Goal: Task Accomplishment & Management: Complete application form

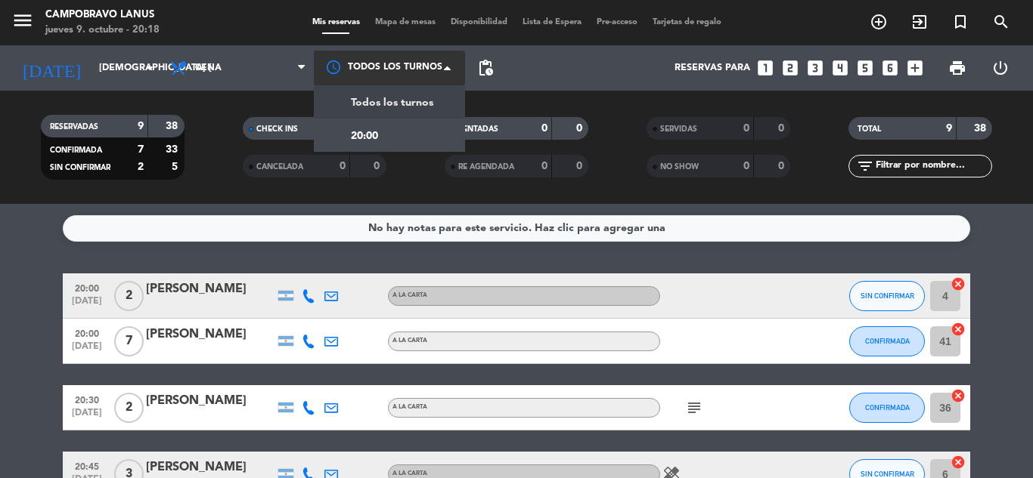
click at [427, 68] on div at bounding box center [389, 68] width 151 height 34
click at [435, 107] on div "Todos los turnos" at bounding box center [389, 101] width 151 height 33
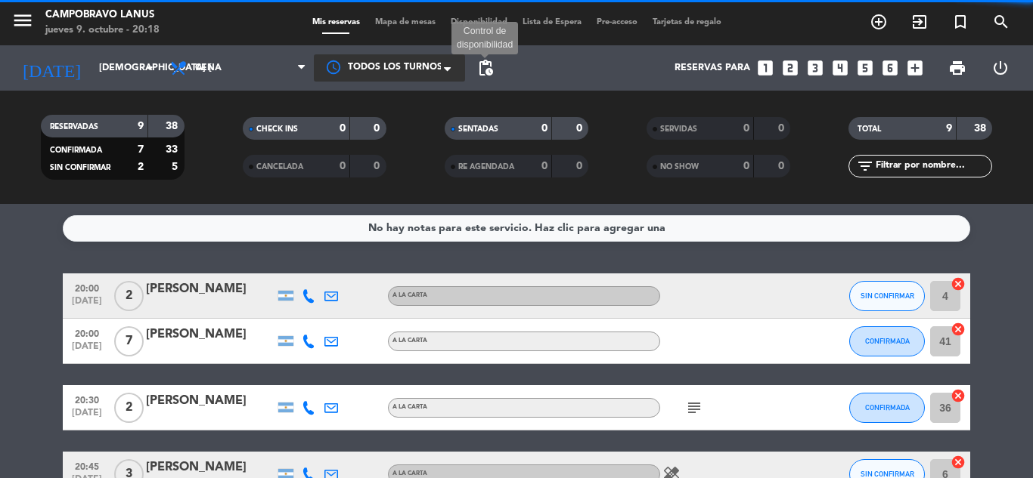
click at [489, 60] on span "pending_actions" at bounding box center [485, 68] width 18 height 18
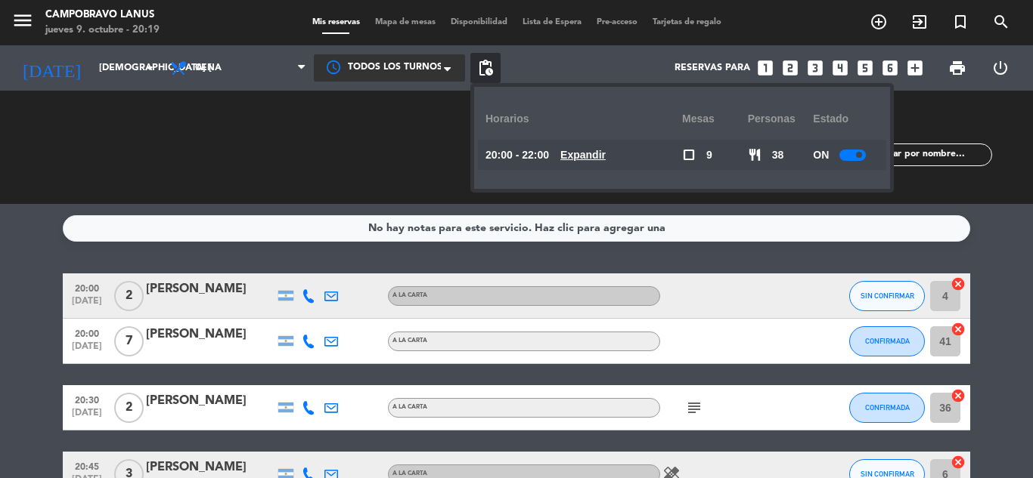
click at [428, 62] on span "Todos los turnos" at bounding box center [395, 67] width 94 height 15
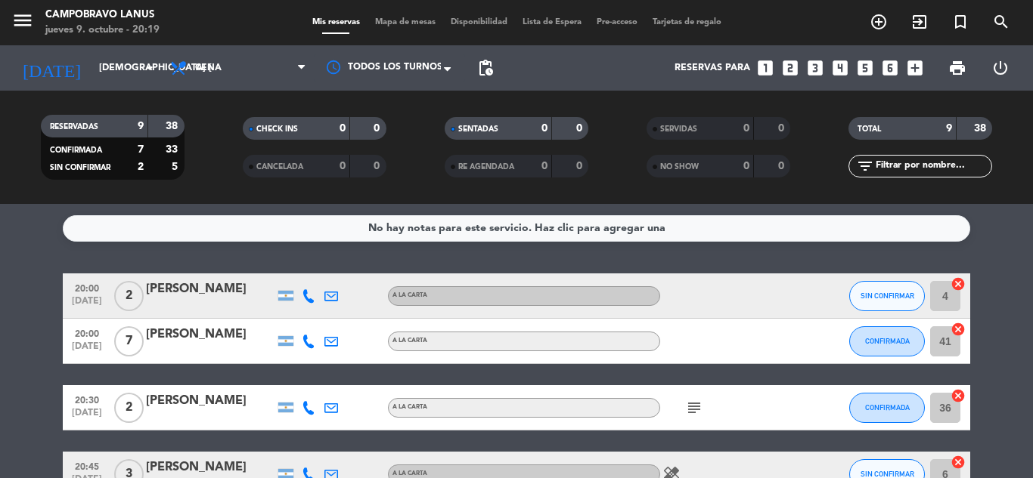
click at [526, 51] on div "Reservas para looks_one looks_two looks_3 looks_4 looks_5 looks_6 add_box" at bounding box center [714, 67] width 429 height 45
click at [18, 12] on icon "menu" at bounding box center [22, 20] width 23 height 23
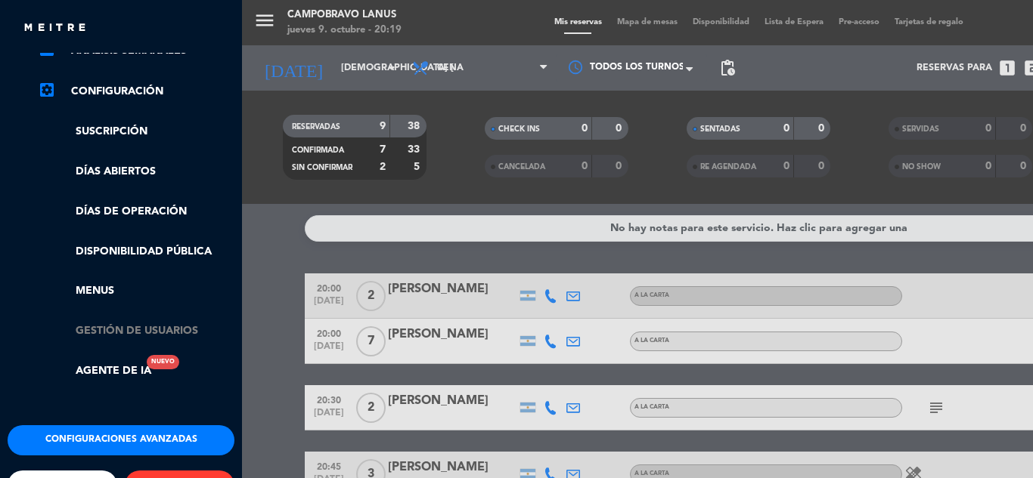
scroll to position [224, 0]
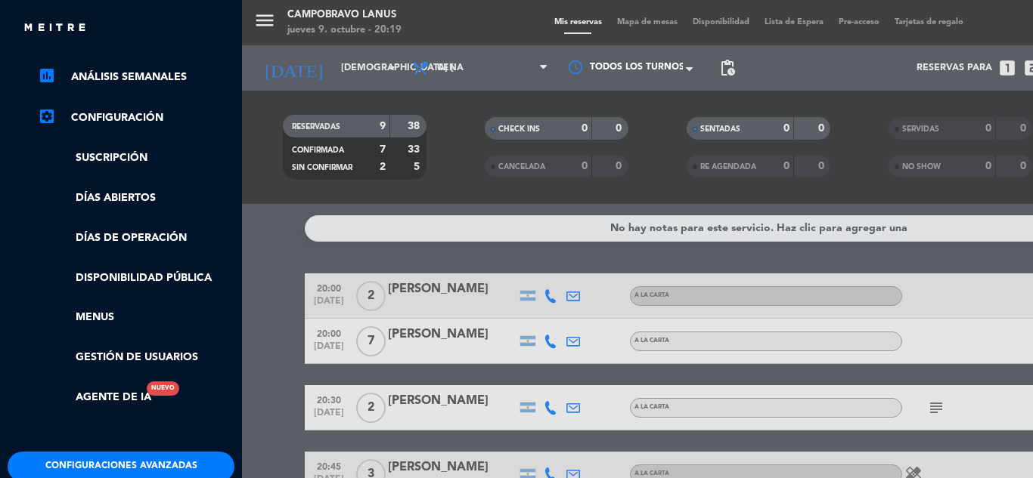
click at [642, 20] on div "menu CAMPOBRAVO Lanus jueves 9. octubre - 20:19 Mis reservas Mapa de mesas Disp…" at bounding box center [758, 239] width 1033 height 478
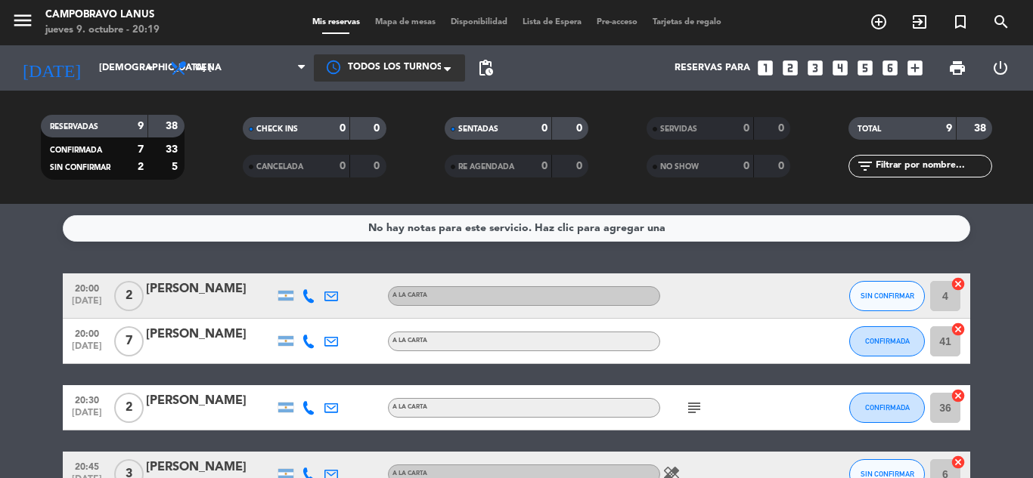
click at [401, 59] on div at bounding box center [389, 67] width 151 height 27
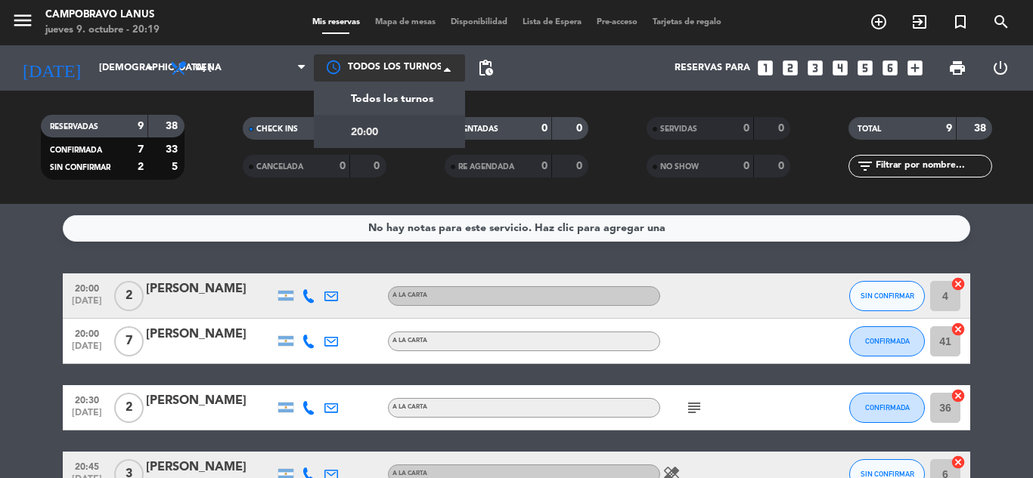
click at [413, 130] on div "20:00" at bounding box center [389, 131] width 151 height 33
click at [402, 70] on div at bounding box center [389, 67] width 151 height 27
click at [410, 94] on span "Todos los turnos" at bounding box center [392, 99] width 82 height 17
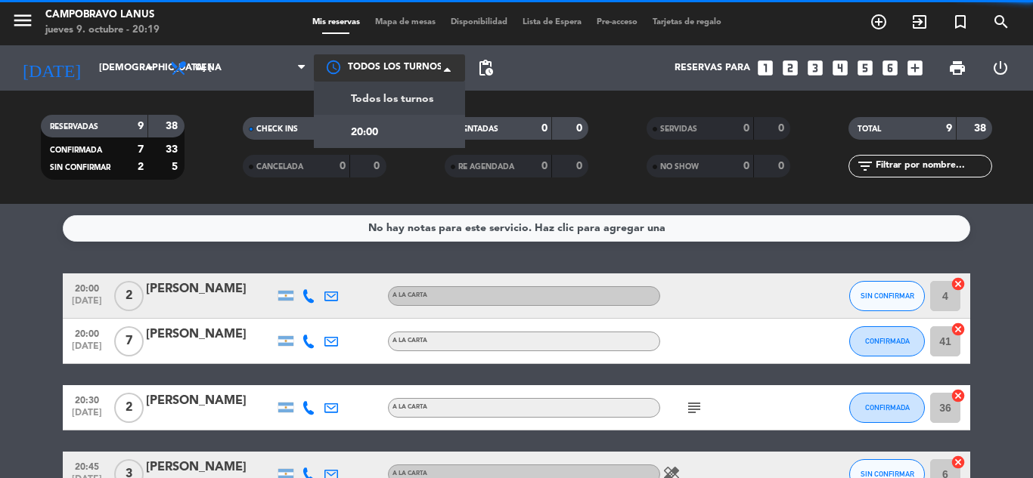
click at [399, 67] on span "Todos los turnos" at bounding box center [395, 67] width 94 height 15
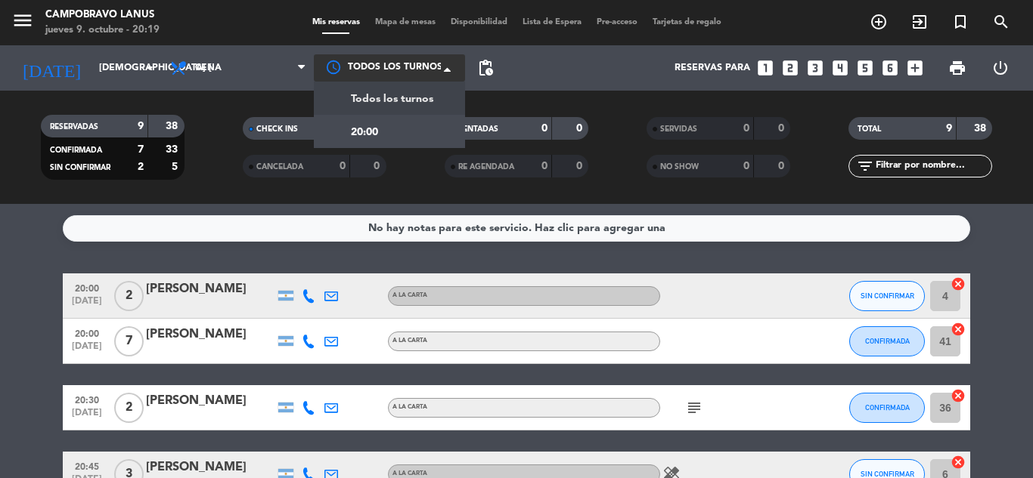
click at [413, 91] on span "Todos los turnos" at bounding box center [392, 99] width 82 height 17
click at [450, 60] on div at bounding box center [389, 67] width 151 height 27
click at [452, 97] on div "Todos los turnos" at bounding box center [389, 98] width 151 height 33
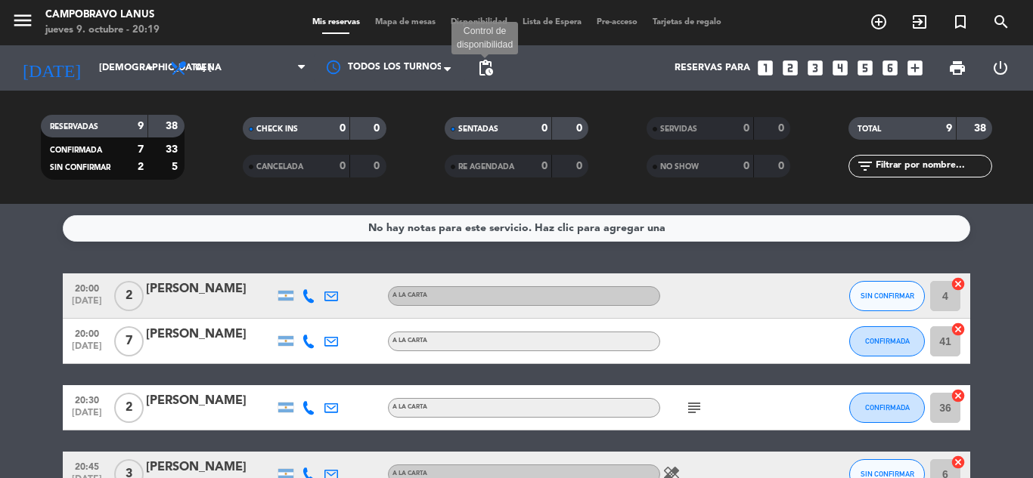
click at [481, 60] on span "pending_actions" at bounding box center [485, 68] width 18 height 18
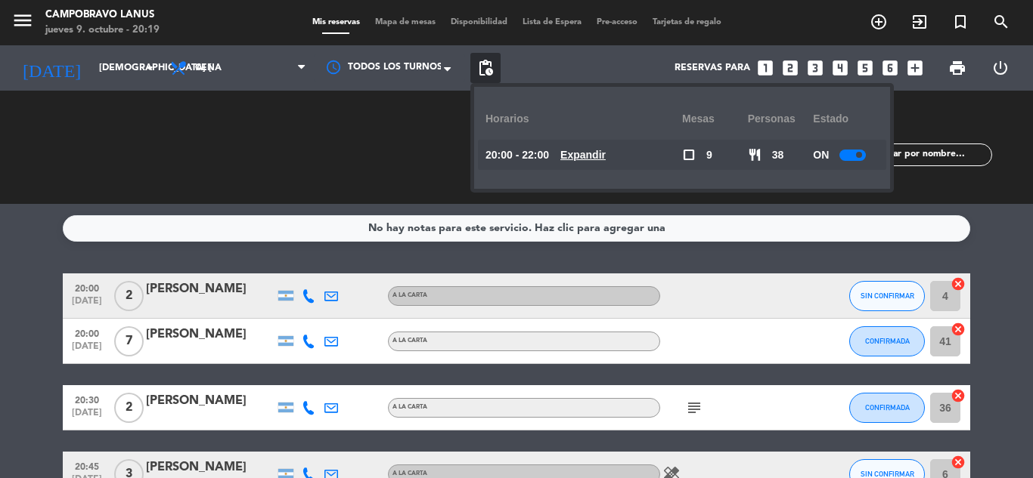
click at [602, 156] on u "Expandir" at bounding box center [582, 155] width 45 height 12
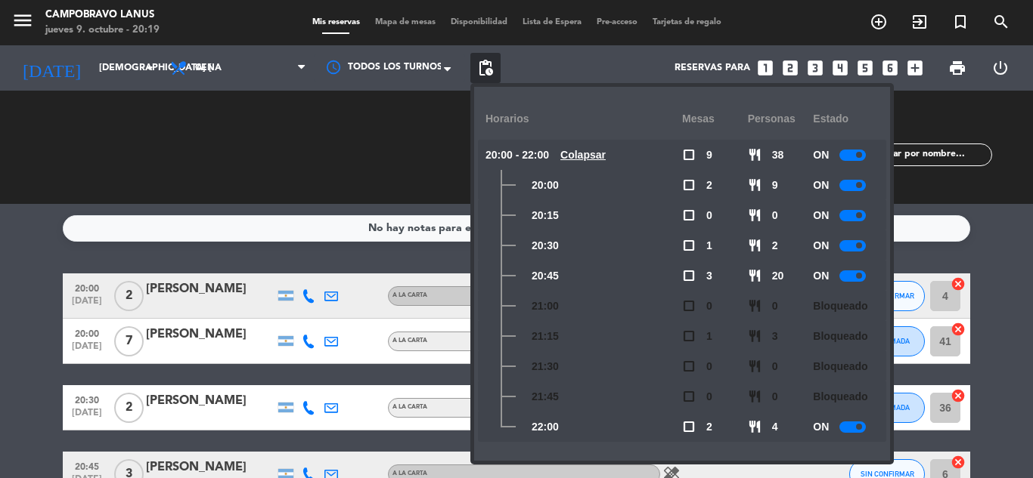
click at [534, 73] on div "Reservas para looks_one looks_two looks_3 looks_4 looks_5 looks_6 add_box" at bounding box center [714, 67] width 429 height 45
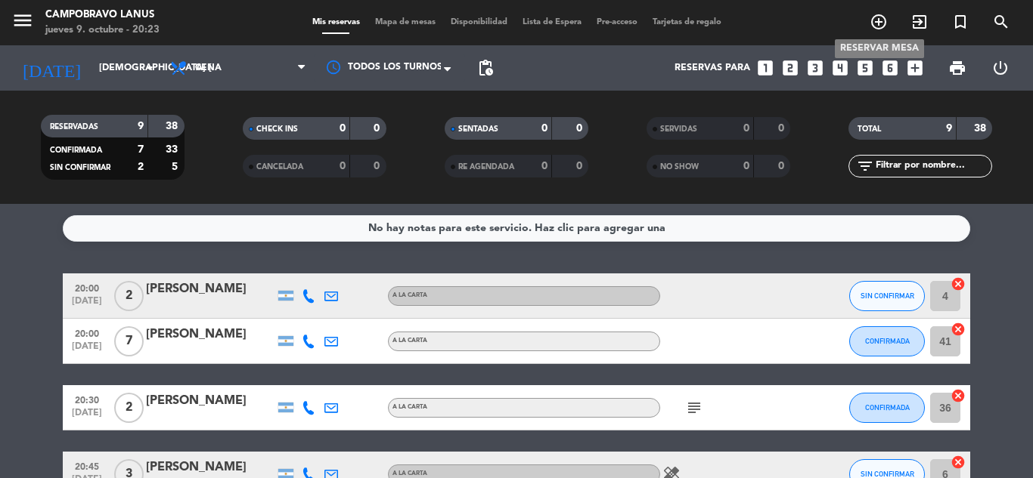
click at [885, 20] on icon "add_circle_outline" at bounding box center [878, 22] width 18 height 18
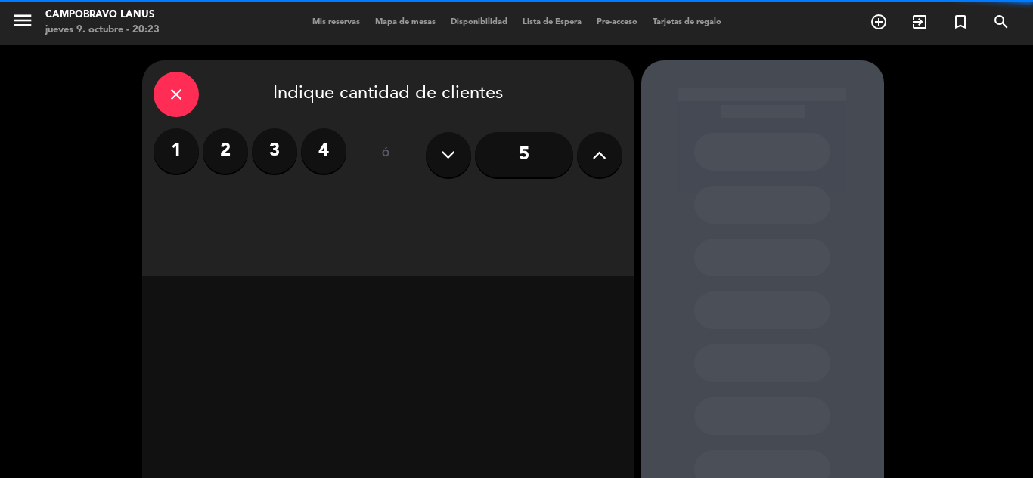
click at [229, 157] on label "2" at bounding box center [225, 150] width 45 height 45
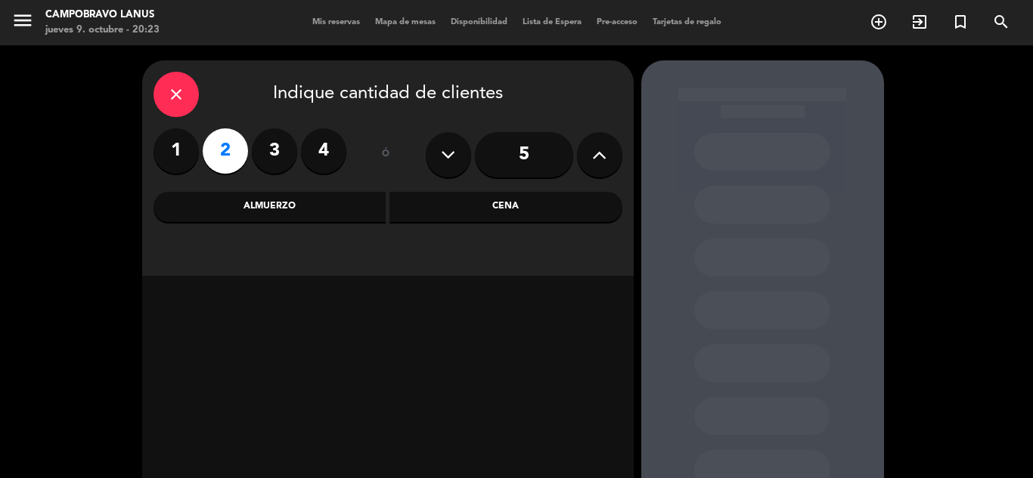
click at [445, 207] on div "Cena" at bounding box center [505, 207] width 233 height 30
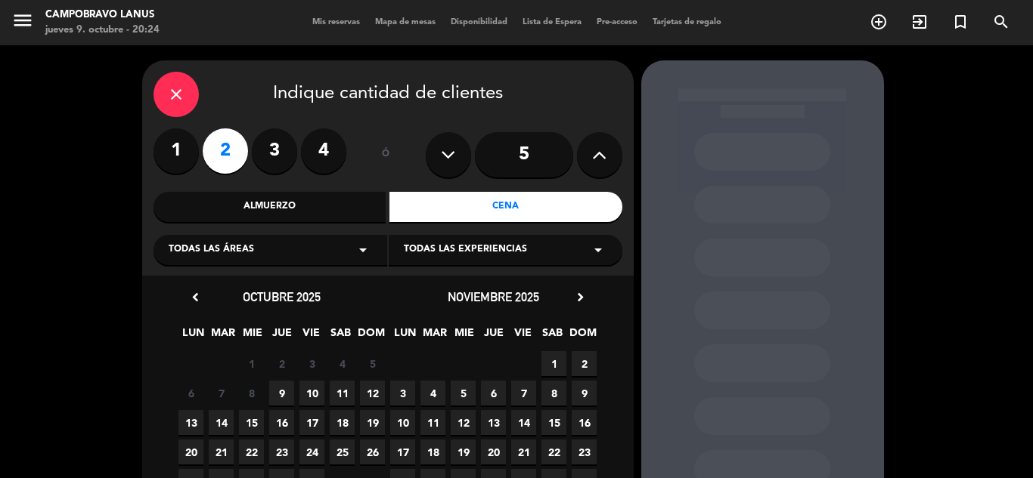
click at [286, 388] on span "9" at bounding box center [281, 393] width 25 height 25
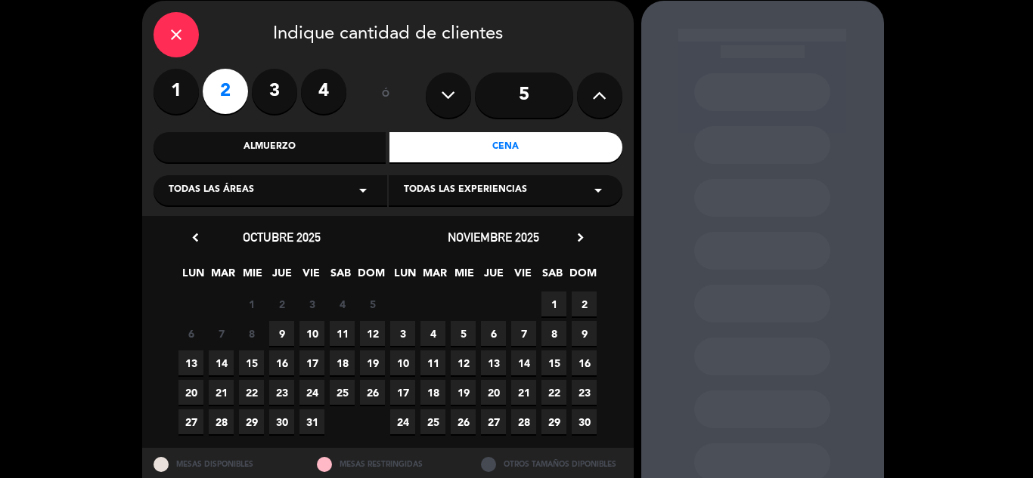
click at [285, 388] on div "20 21 22 23 24 25 26" at bounding box center [282, 392] width 212 height 29
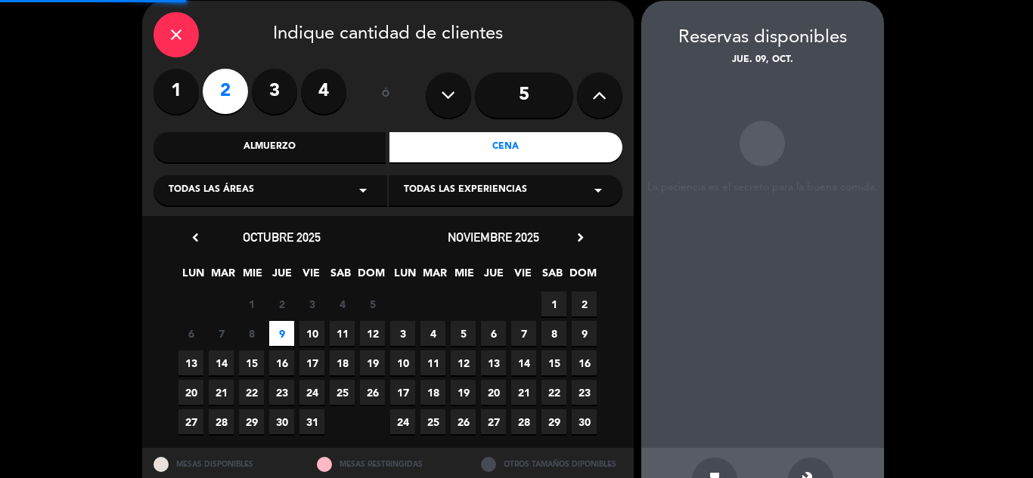
scroll to position [60, 0]
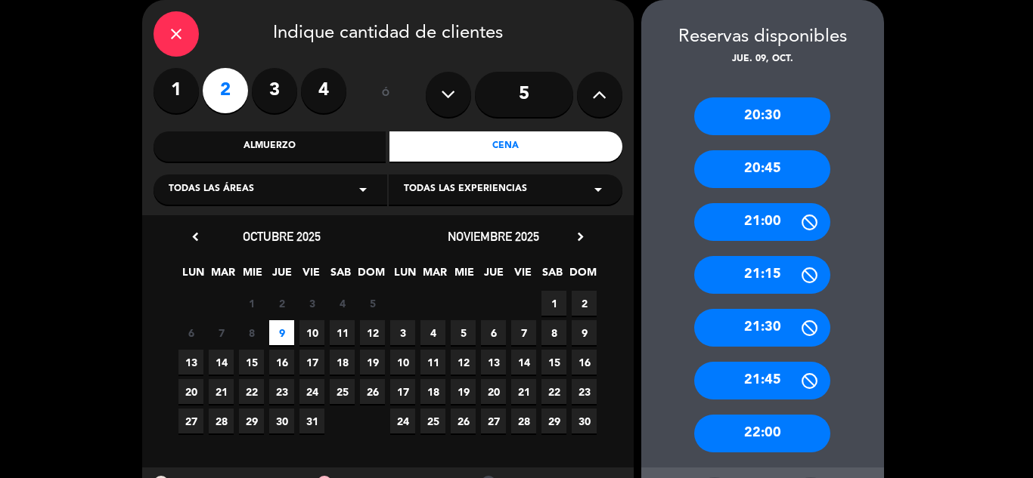
click at [162, 33] on div "close" at bounding box center [175, 33] width 45 height 45
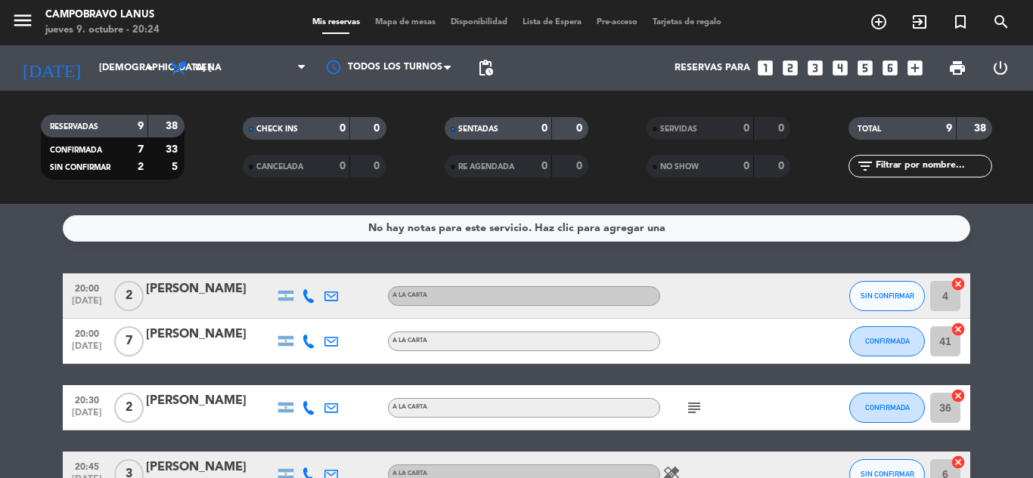
click at [796, 67] on icon "looks_two" at bounding box center [790, 68] width 20 height 20
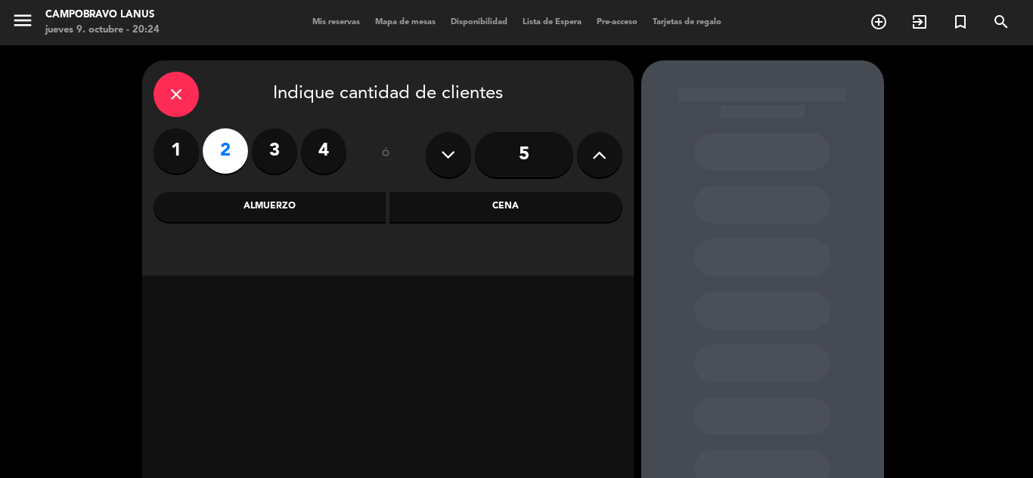
click at [506, 208] on div "Cena" at bounding box center [505, 207] width 233 height 30
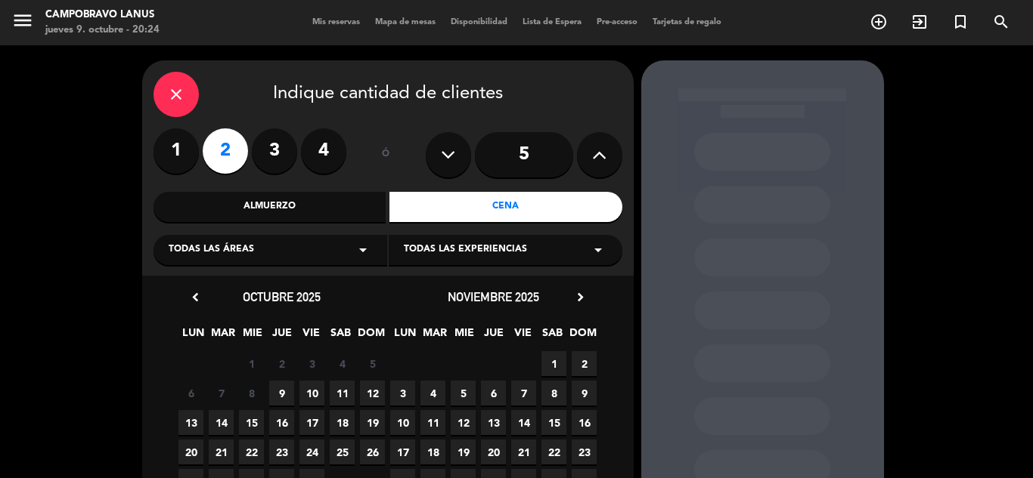
click at [273, 391] on span "9" at bounding box center [281, 393] width 25 height 25
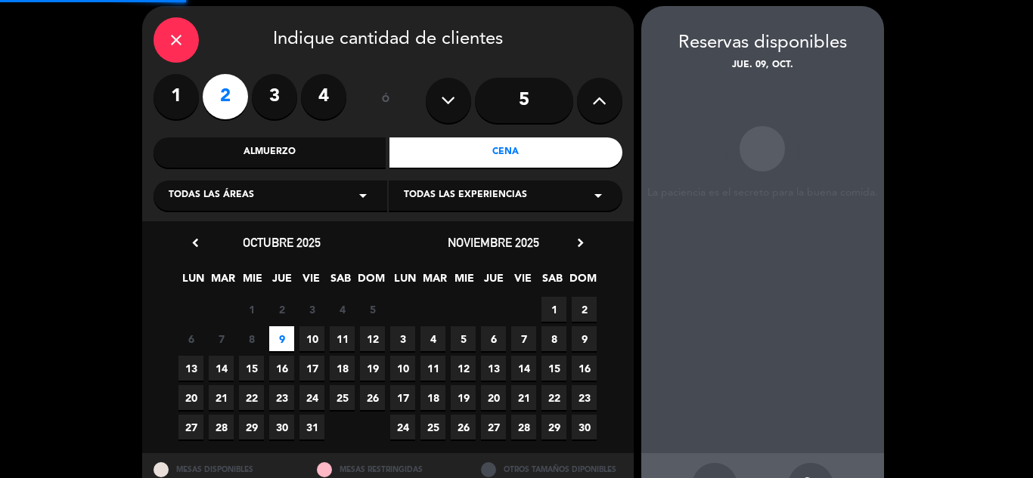
scroll to position [60, 0]
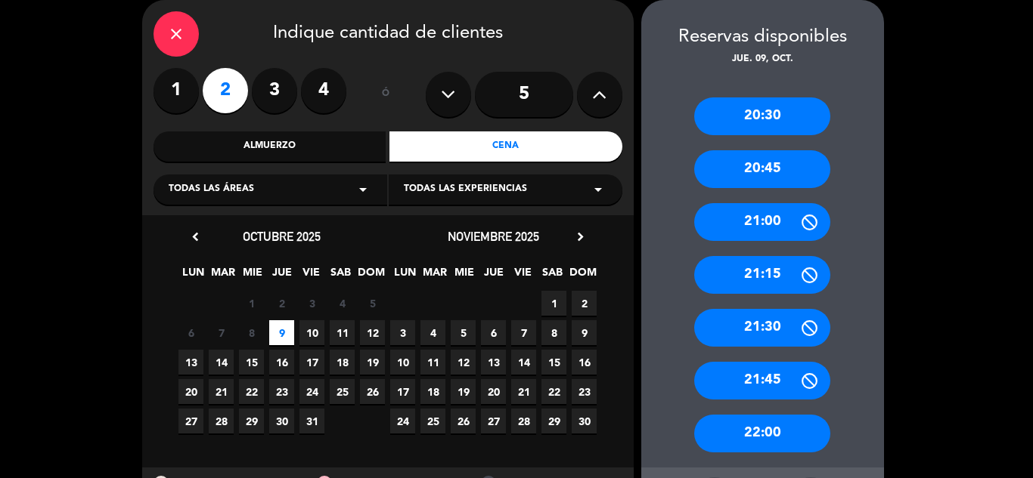
click at [777, 334] on div "21:30" at bounding box center [762, 328] width 136 height 38
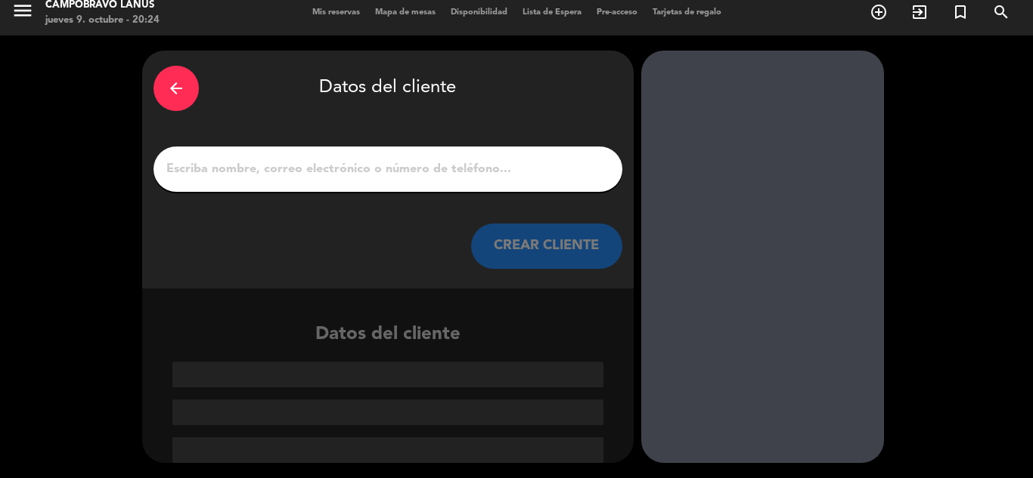
scroll to position [10, 0]
click at [438, 172] on input "1" at bounding box center [388, 169] width 446 height 21
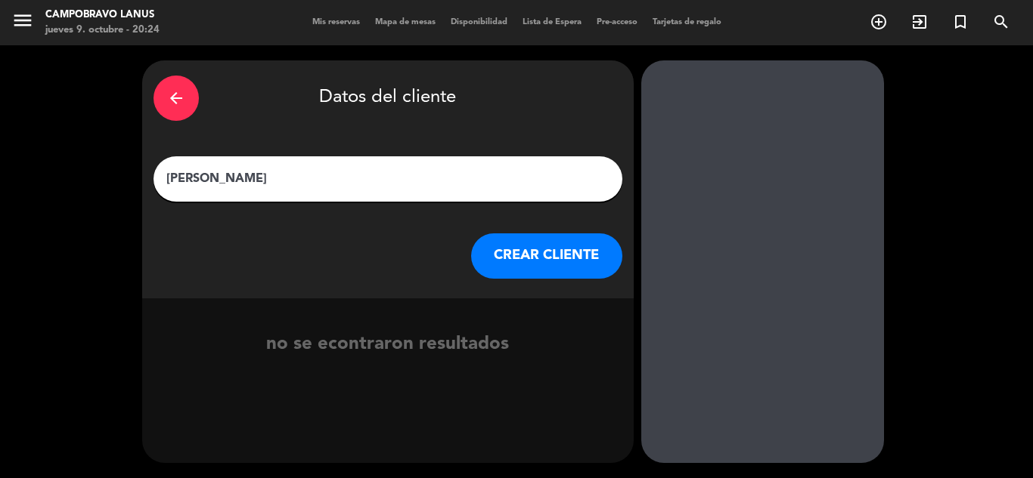
type input "[PERSON_NAME]"
click at [524, 259] on button "CREAR CLIENTE" at bounding box center [546, 256] width 151 height 45
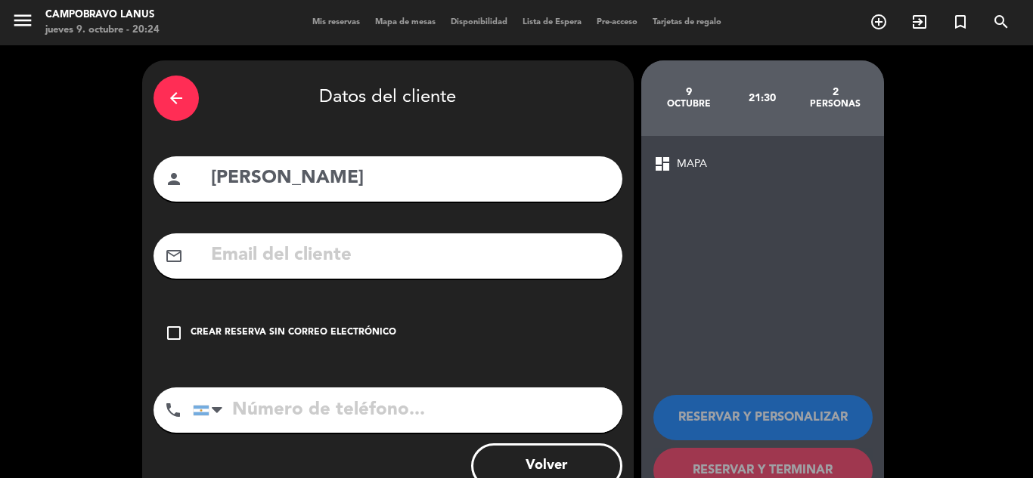
click at [179, 332] on icon "check_box_outline_blank" at bounding box center [174, 333] width 18 height 18
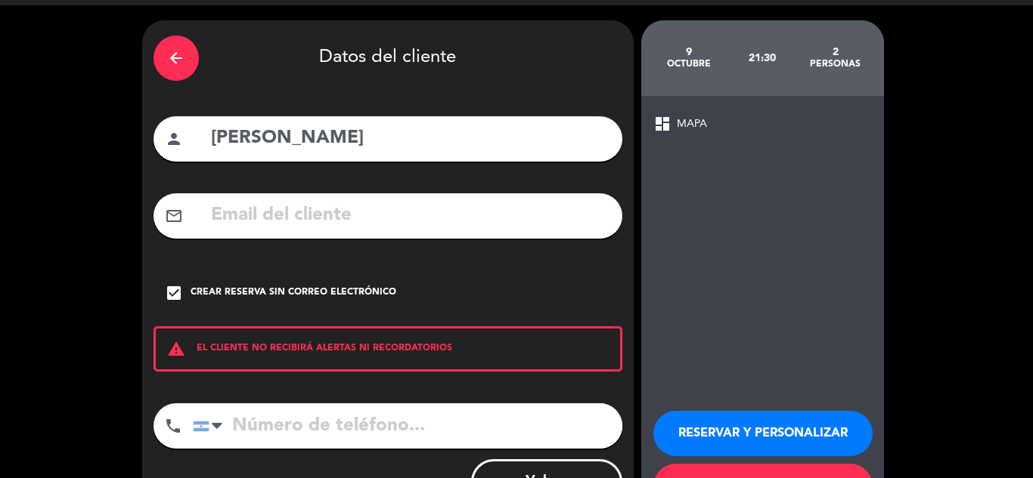
scroll to position [104, 0]
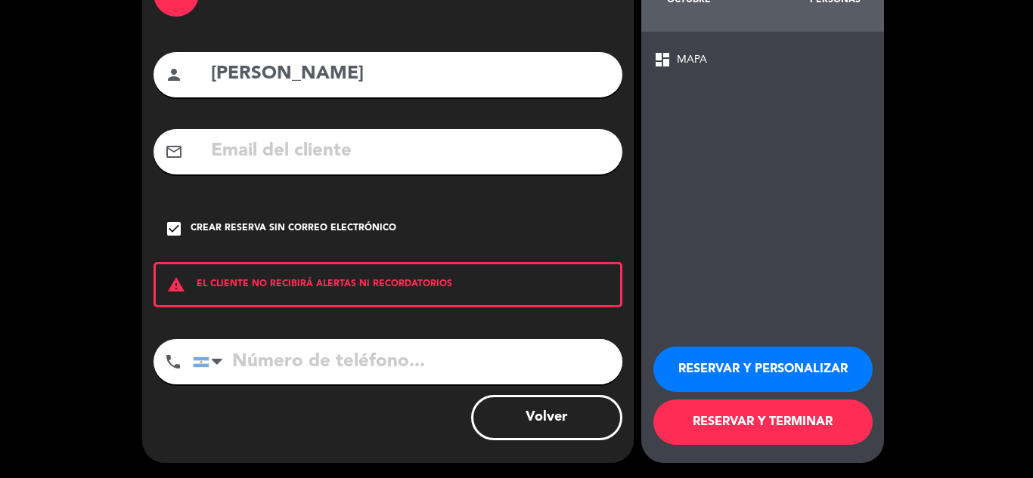
click at [751, 443] on button "RESERVAR Y TERMINAR" at bounding box center [762, 422] width 219 height 45
